Goal: Navigation & Orientation: Understand site structure

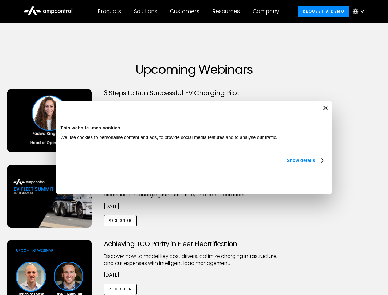
click at [287, 164] on link "Show details" at bounding box center [305, 160] width 36 height 7
click at [0, 0] on div "Necessary cookies help make a website usable by enabling basic functions like p…" at bounding box center [0, 0] width 0 height 0
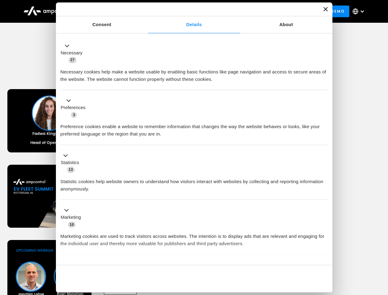
click at [382, 248] on div "Achieving TCO Parity in Fleet Electrification Discover how to model key cost dr…" at bounding box center [194, 288] width 386 height 97
click at [189, 11] on div "Customers" at bounding box center [184, 11] width 29 height 7
click at [109, 11] on div "Products" at bounding box center [109, 11] width 23 height 7
click at [146, 11] on div "Solutions" at bounding box center [145, 11] width 23 height 7
click at [186, 11] on div "Customers" at bounding box center [184, 11] width 29 height 7
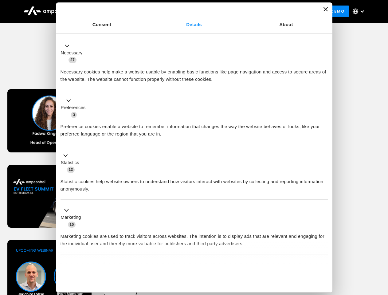
click at [228, 11] on div "Resources" at bounding box center [227, 11] width 28 height 7
click at [268, 11] on div "Company" at bounding box center [266, 11] width 26 height 7
click at [360, 11] on div at bounding box center [362, 11] width 5 height 5
